Goal: Task Accomplishment & Management: Manage account settings

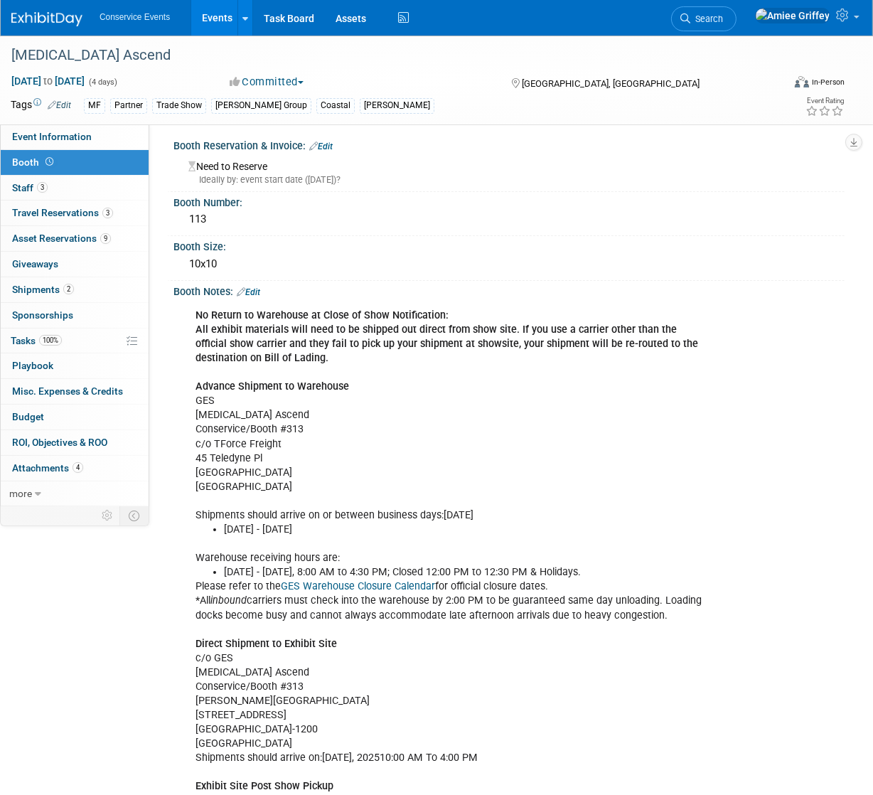
click at [211, 10] on link "Events" at bounding box center [217, 18] width 52 height 36
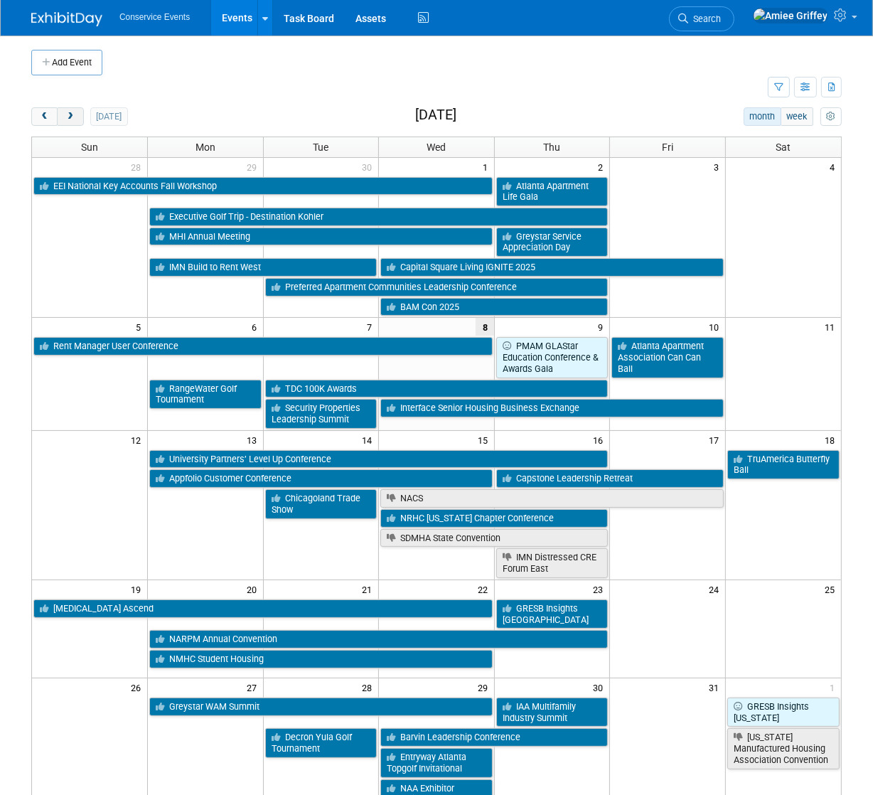
click at [73, 114] on span "next" at bounding box center [70, 116] width 11 height 9
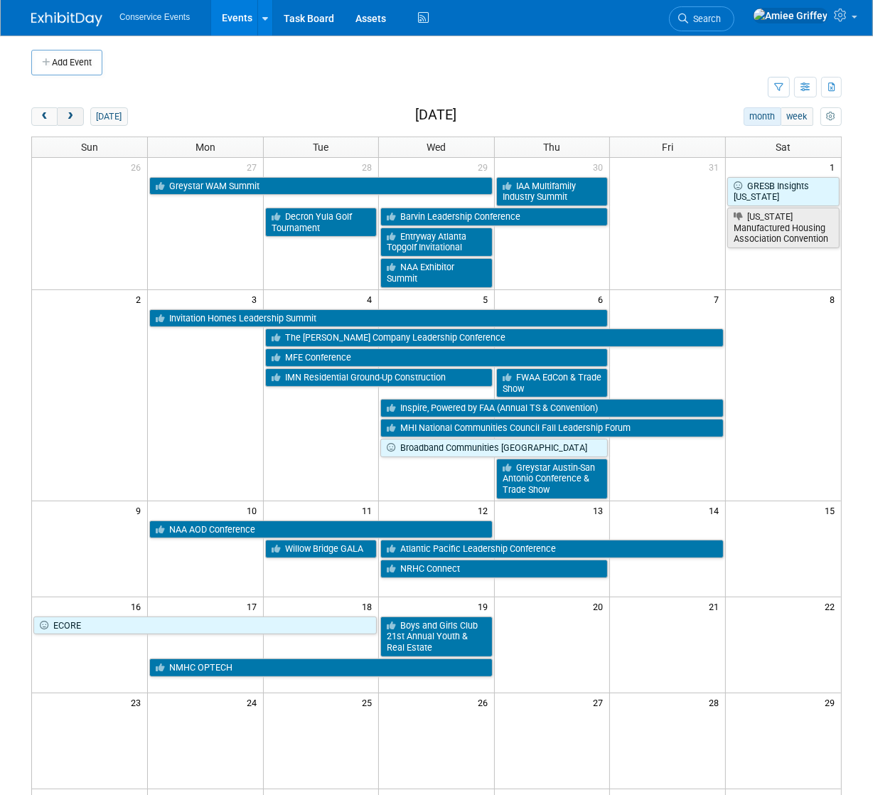
click at [73, 114] on span "next" at bounding box center [70, 116] width 11 height 9
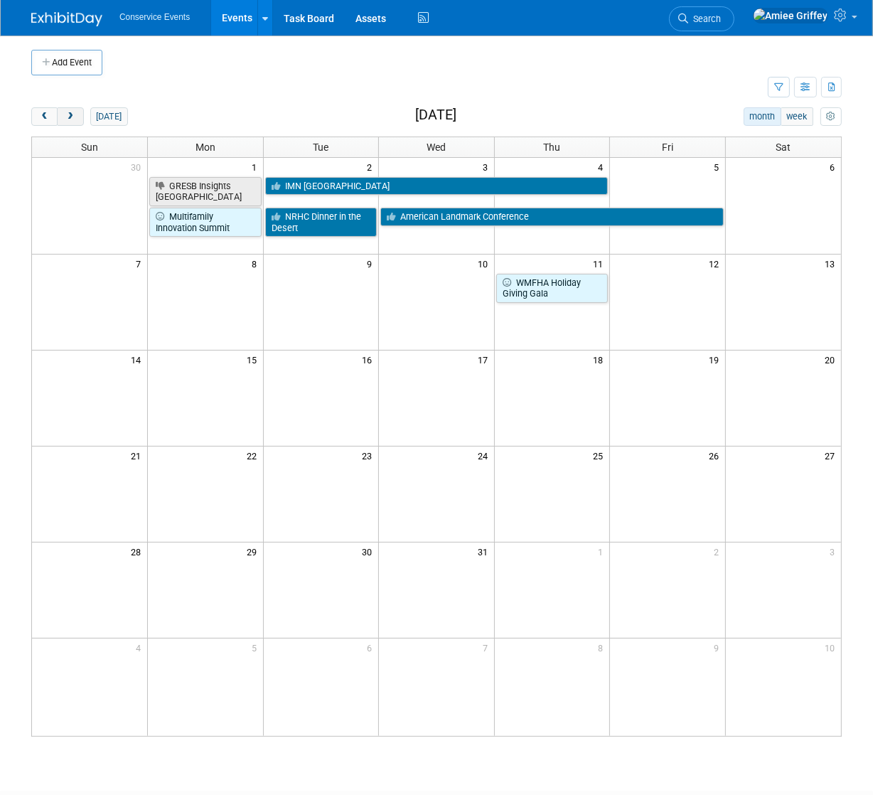
click at [73, 114] on span "next" at bounding box center [70, 116] width 11 height 9
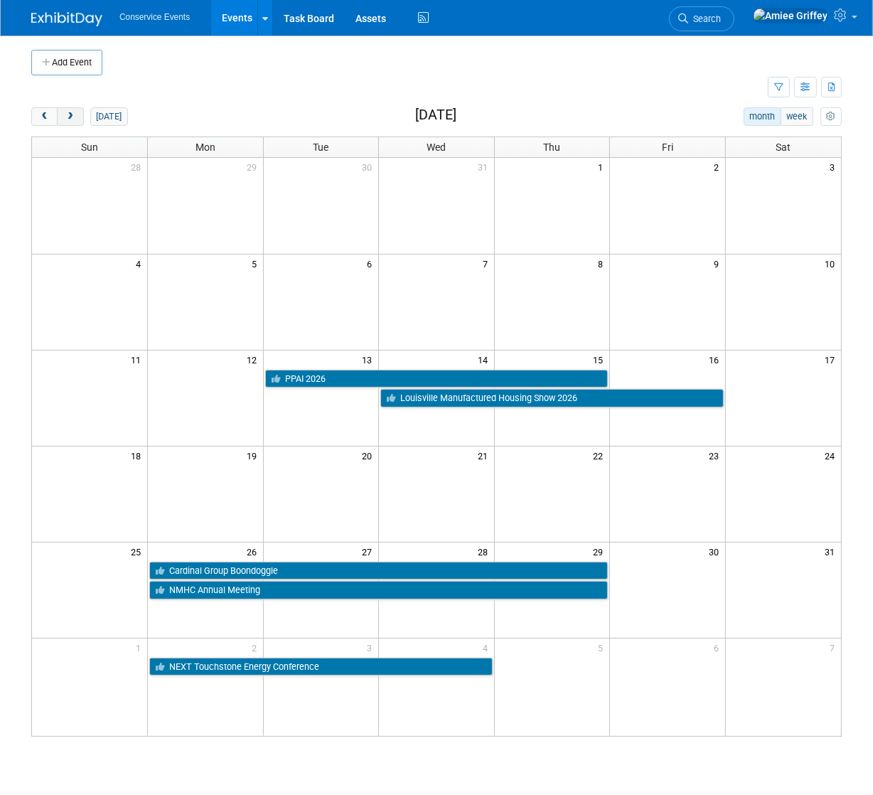
click at [73, 114] on span "next" at bounding box center [70, 116] width 11 height 9
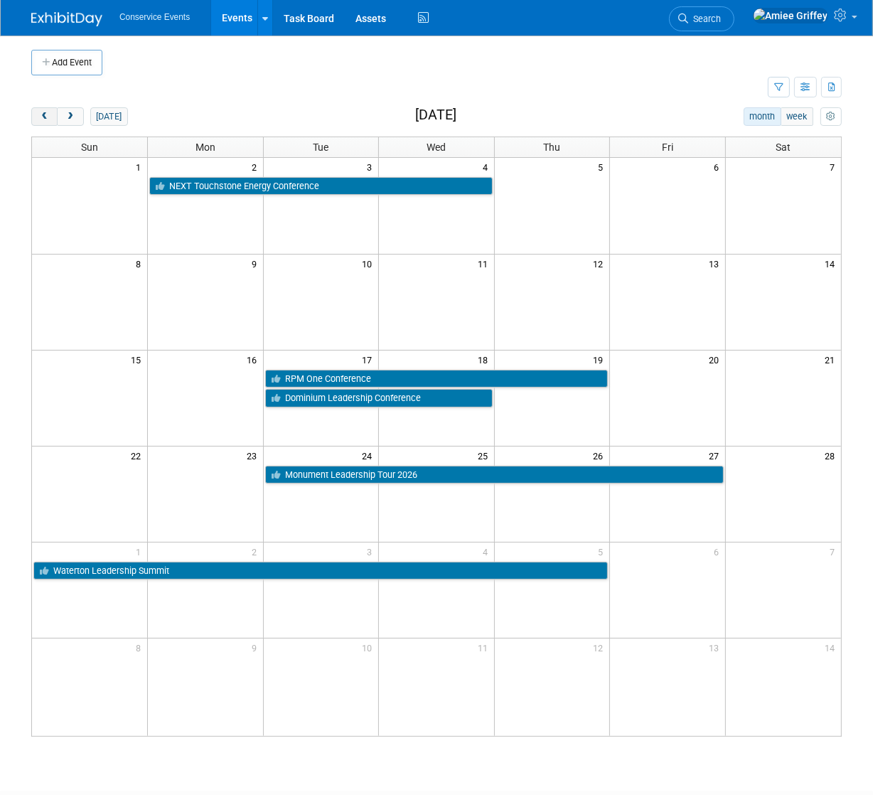
click at [39, 115] on span "prev" at bounding box center [44, 116] width 11 height 9
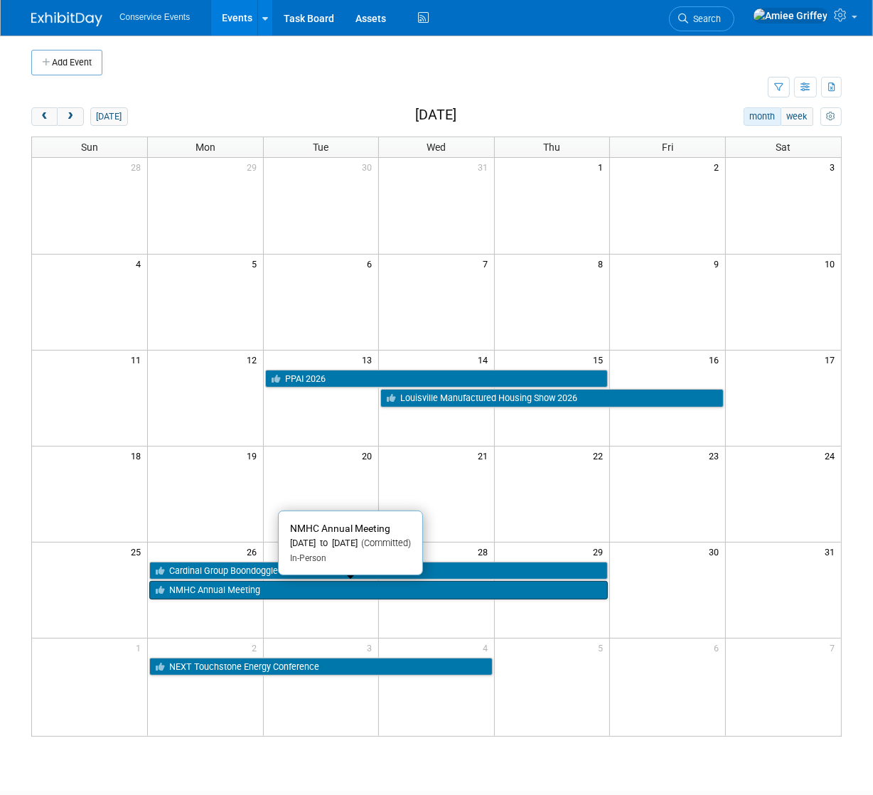
click at [292, 592] on link "NMHC Annual Meeting" at bounding box center [378, 590] width 459 height 18
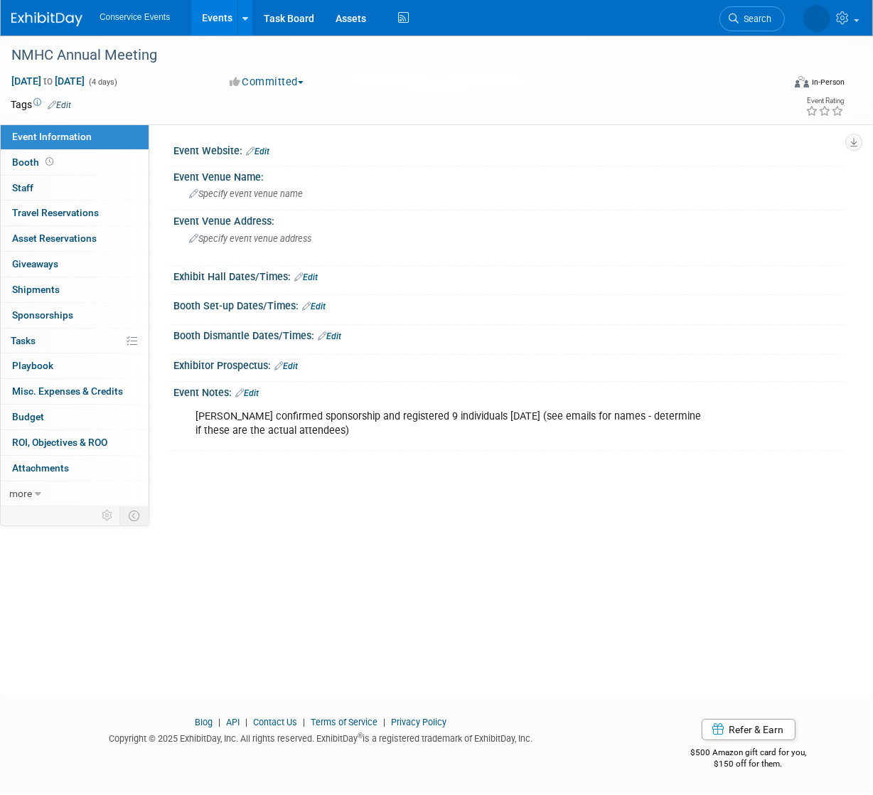
click at [252, 393] on link "Edit" at bounding box center [246, 393] width 23 height 10
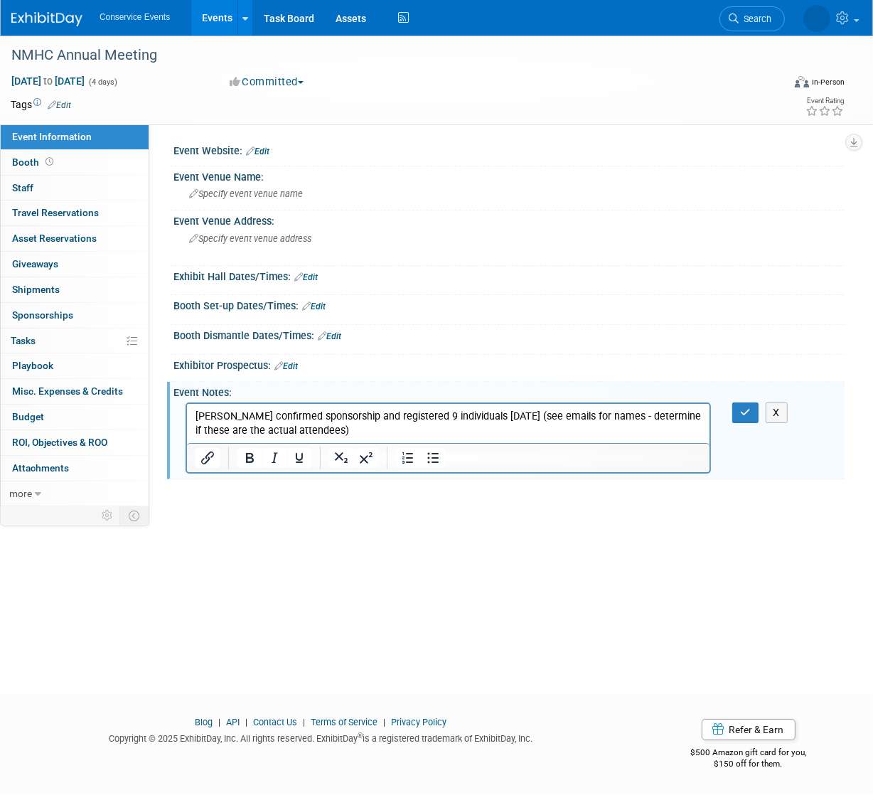
click at [321, 432] on p "Amanda confirmed sponsorship and registered 9 individuals 7/14/25 (see emails f…" at bounding box center [448, 423] width 506 height 28
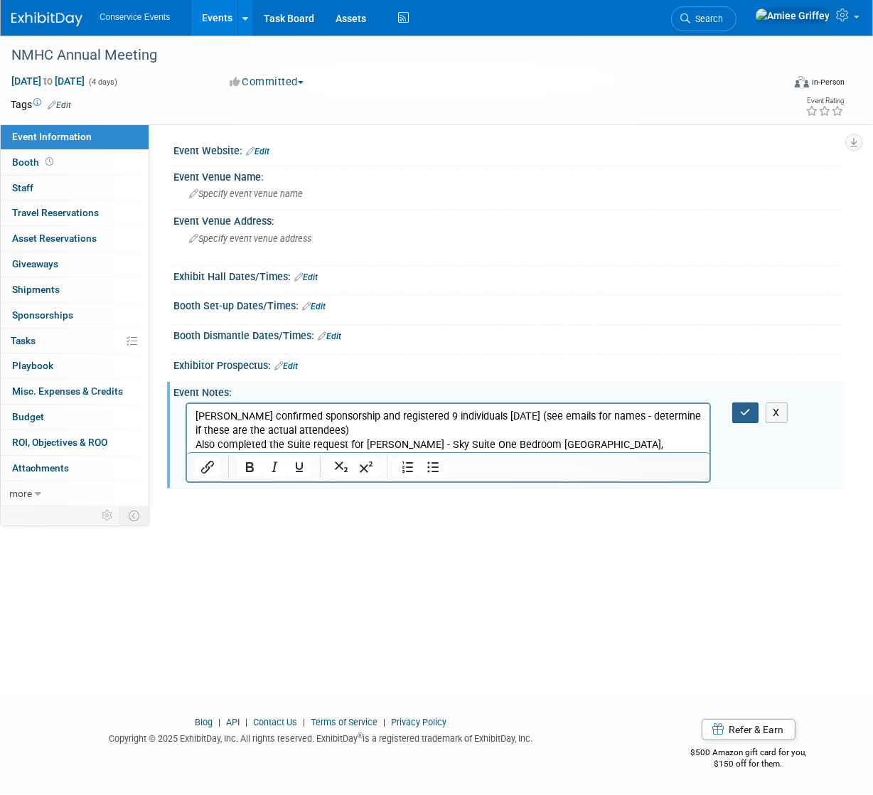
click at [755, 415] on button "button" at bounding box center [746, 413] width 26 height 21
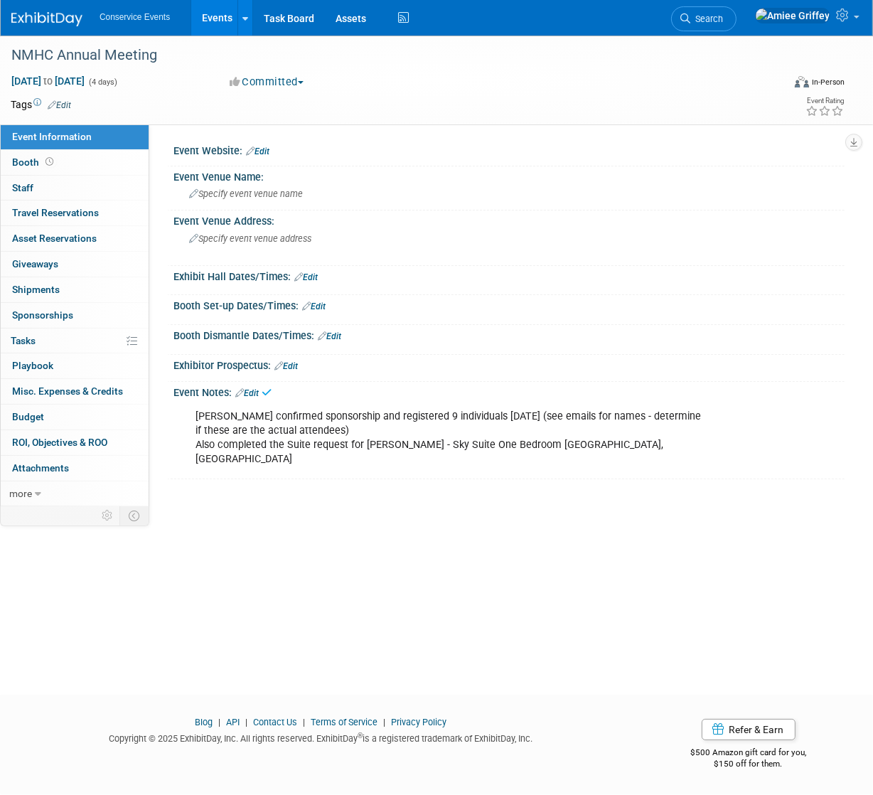
click at [220, 26] on link "Events" at bounding box center [217, 18] width 52 height 36
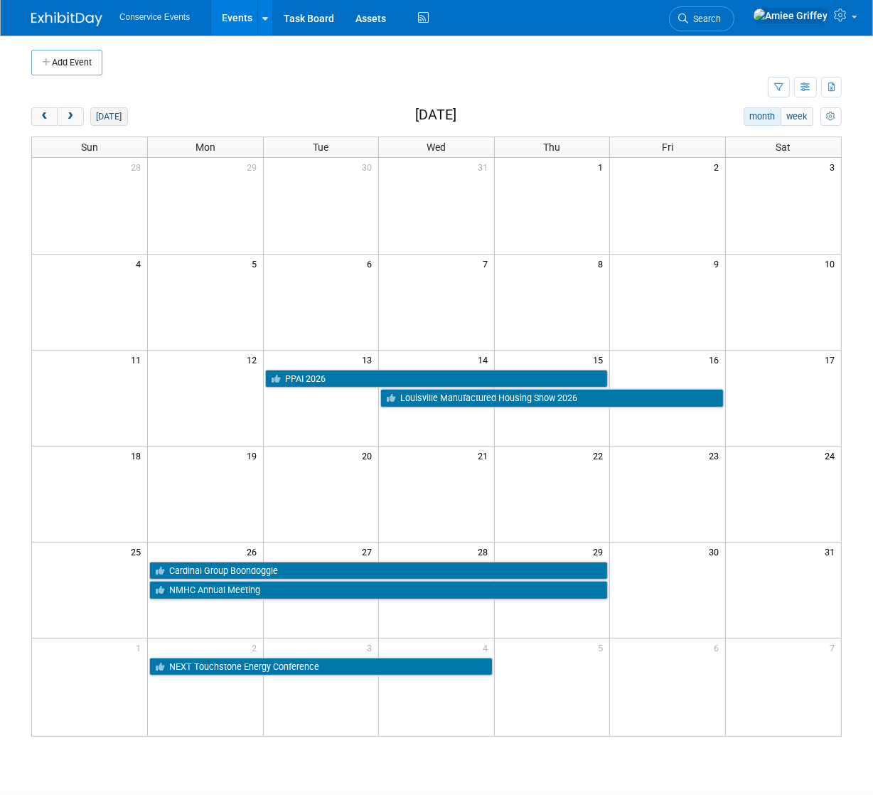
click at [115, 114] on button "[DATE]" at bounding box center [109, 116] width 38 height 18
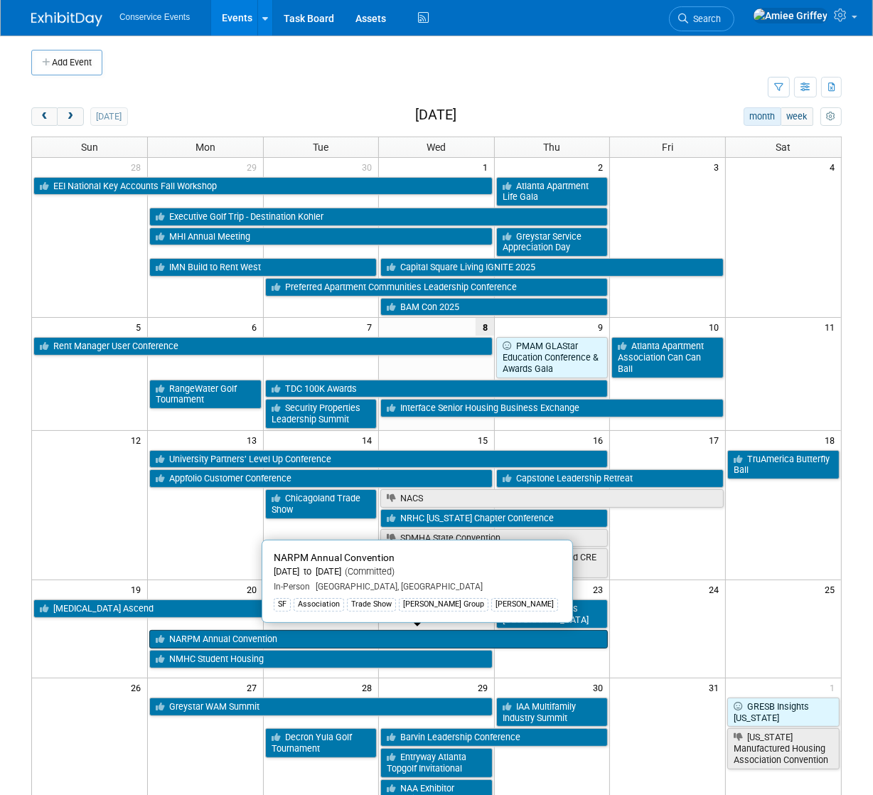
click at [213, 639] on link "NARPM Annual Convention" at bounding box center [378, 639] width 459 height 18
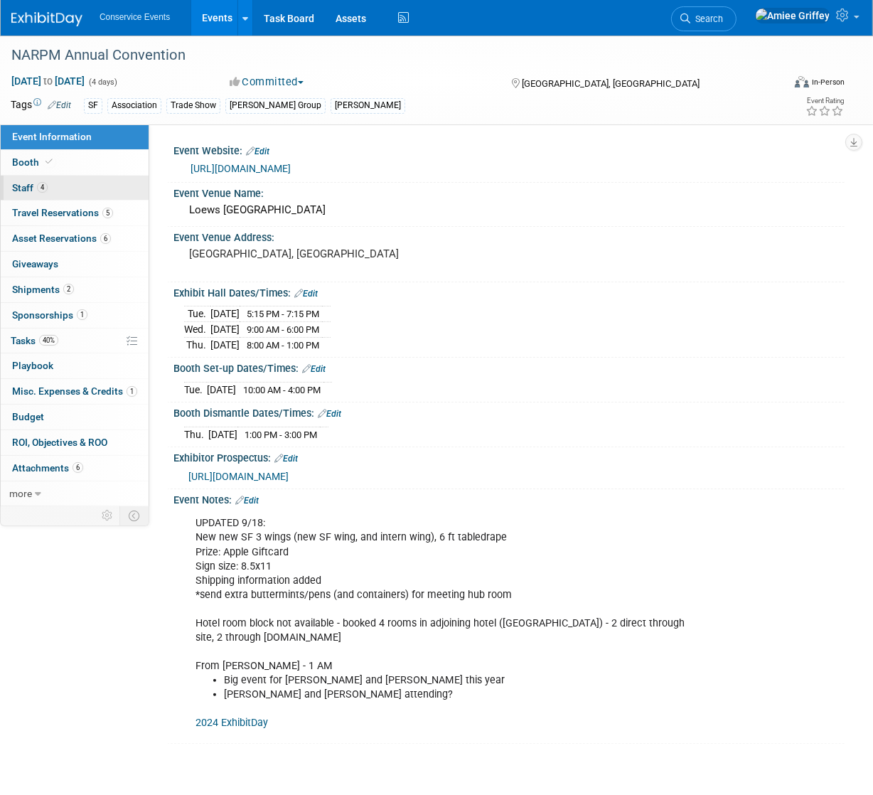
click at [30, 187] on span "Staff 4" at bounding box center [30, 187] width 36 height 11
